Goal: Check status: Check status

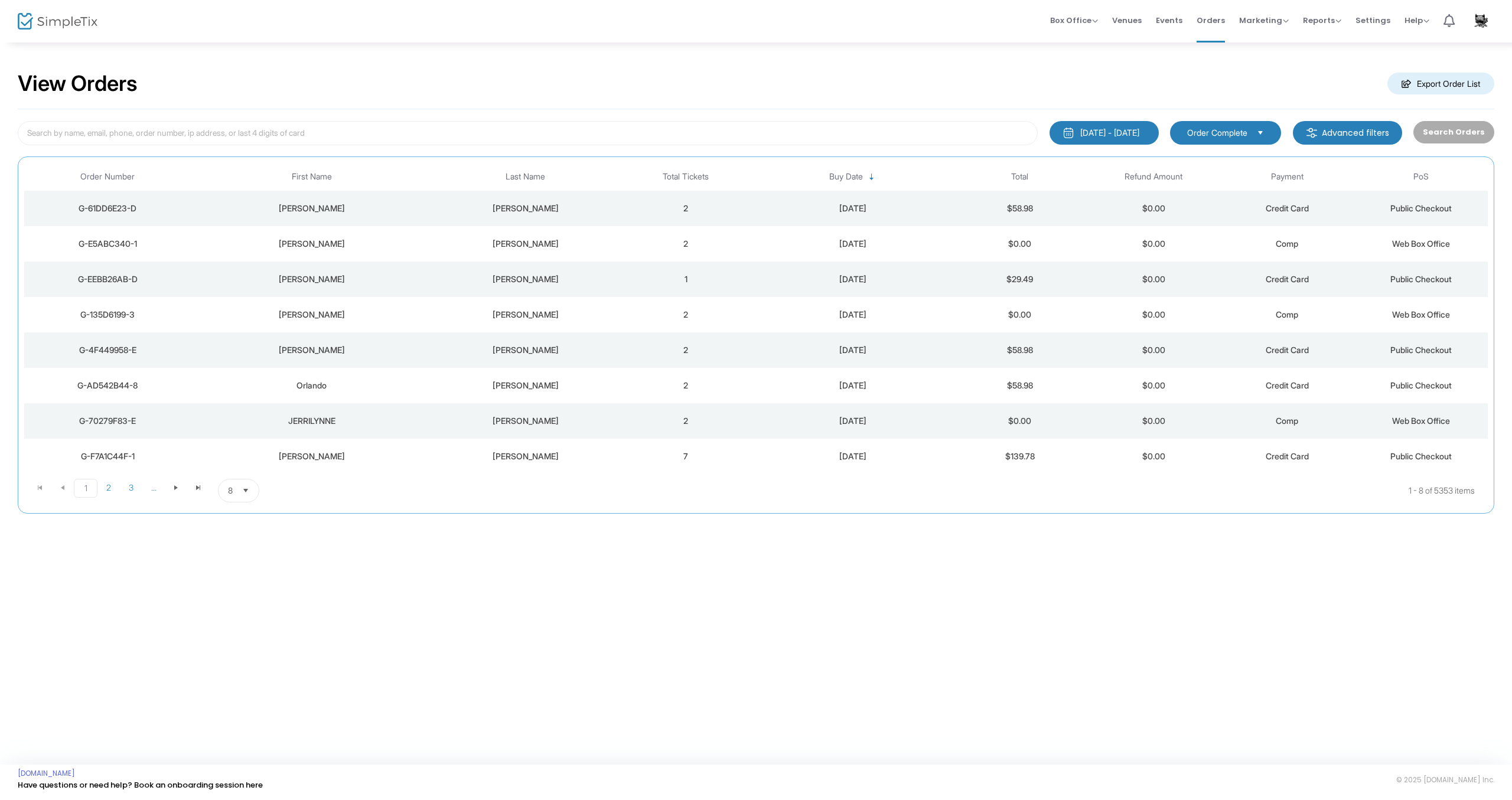
click at [523, 208] on div "[PERSON_NAME]" at bounding box center [525, 208] width 181 height 12
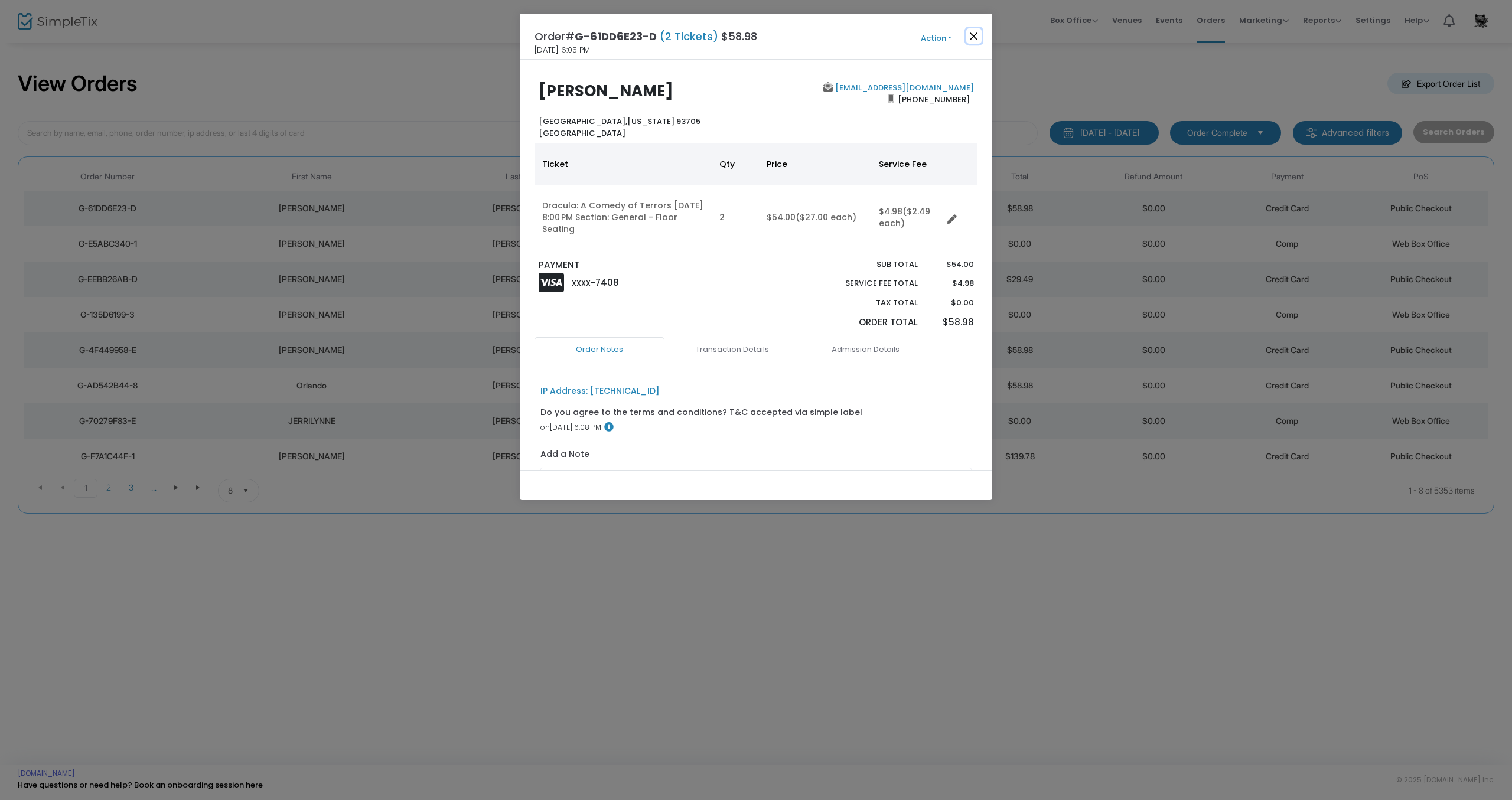
click at [974, 35] on button "Close" at bounding box center [974, 36] width 15 height 15
